Goal: Find specific page/section: Find specific page/section

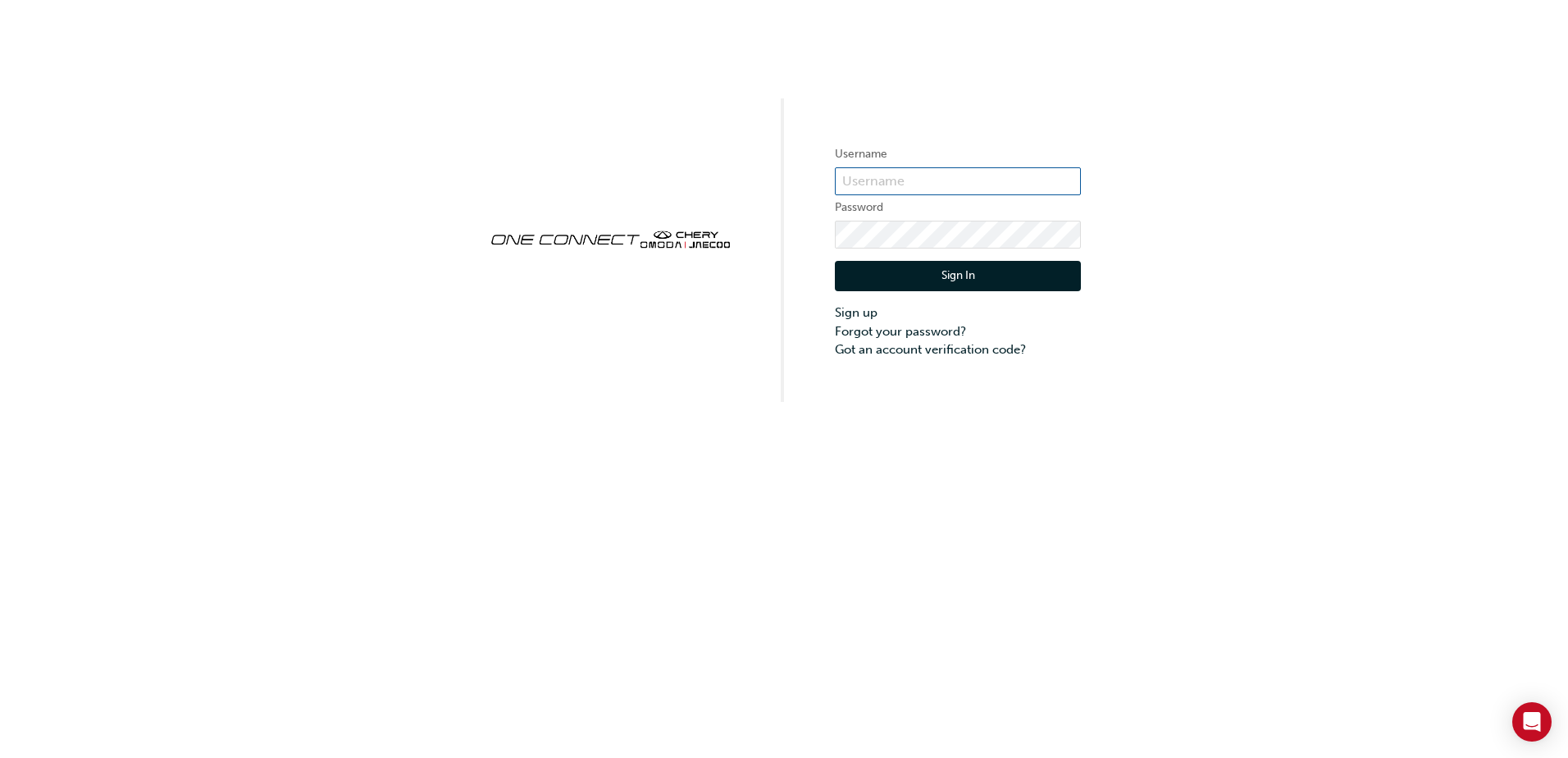
type input "CHAU1995"
click at [974, 291] on div "Sign In Sign up Forgot your password? Got an account verification code?" at bounding box center [958, 304] width 246 height 110
click at [987, 278] on button "Sign In" at bounding box center [958, 276] width 246 height 31
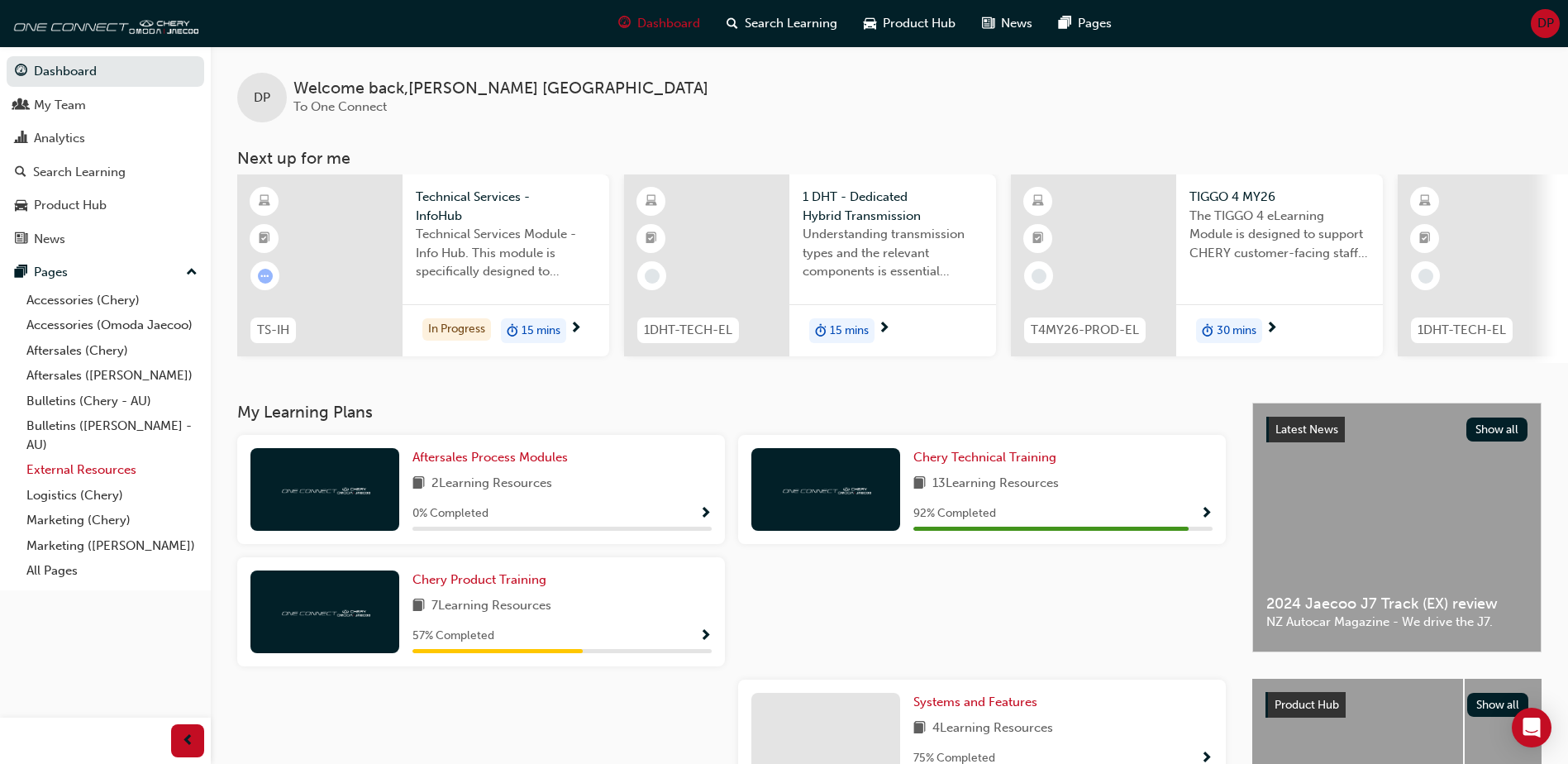
click at [55, 468] on link "External Resources" at bounding box center [112, 470] width 185 height 25
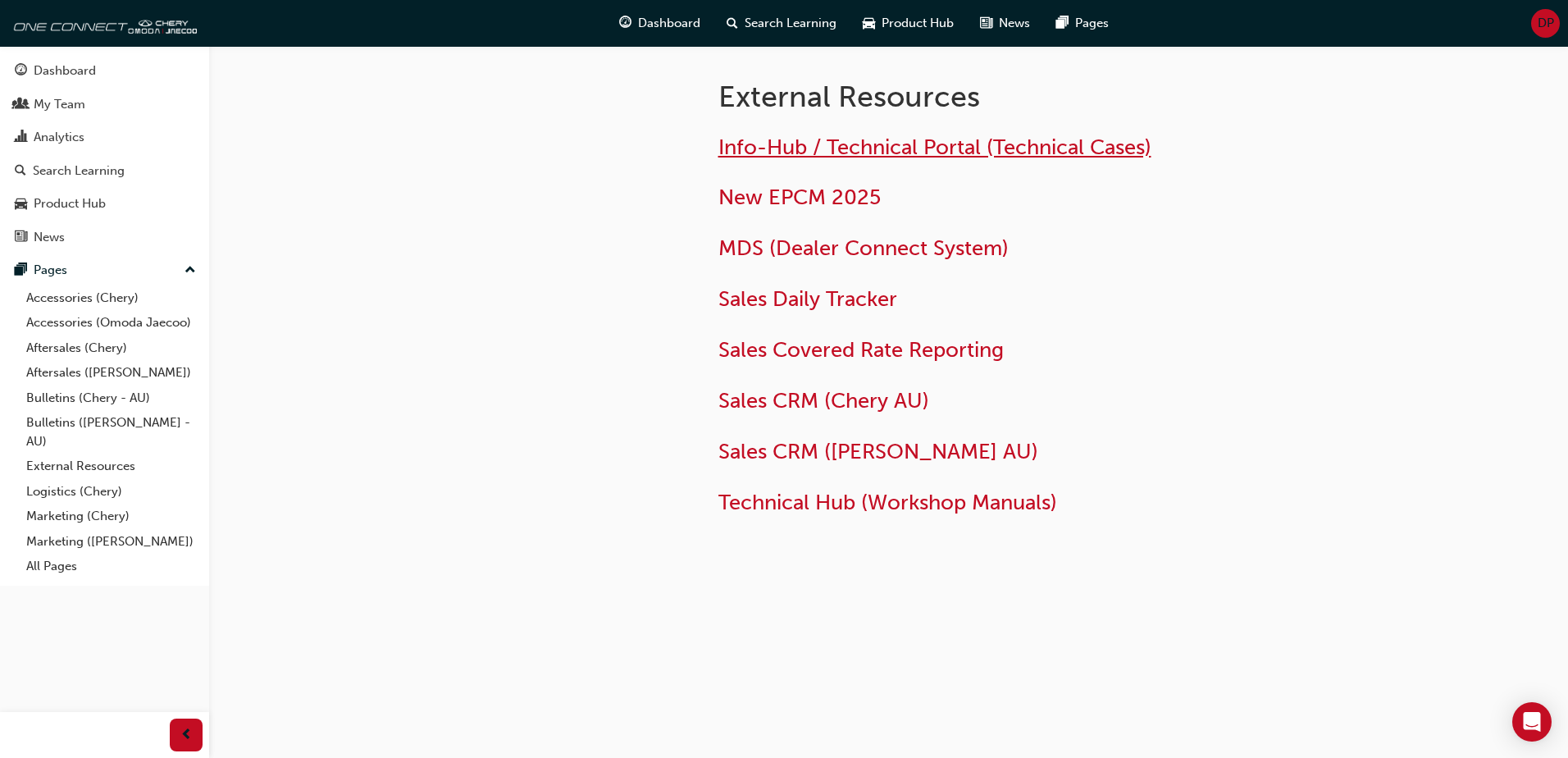
click at [866, 146] on span "Info-Hub / Technical Portal (Technical Cases)" at bounding box center [935, 147] width 433 height 25
